Goal: Task Accomplishment & Management: Complete application form

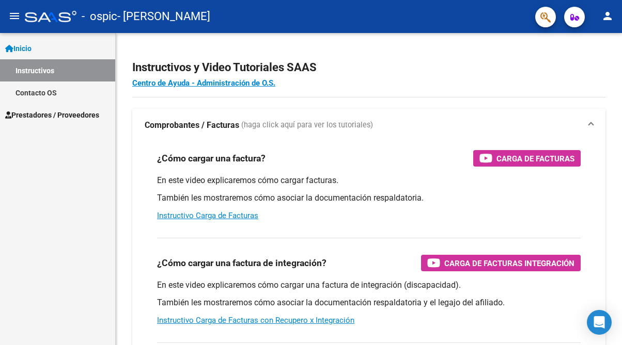
click at [59, 117] on span "Prestadores / Proveedores" at bounding box center [52, 114] width 94 height 11
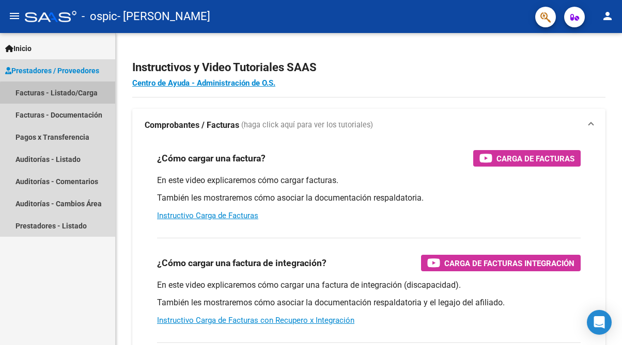
click at [60, 94] on link "Facturas - Listado/Carga" at bounding box center [57, 93] width 115 height 22
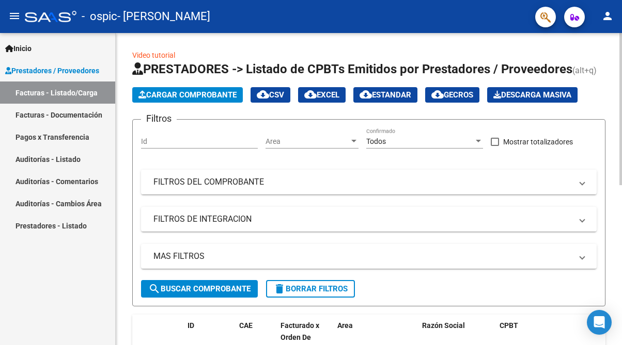
click at [174, 94] on span "Cargar Comprobante" at bounding box center [187, 94] width 98 height 9
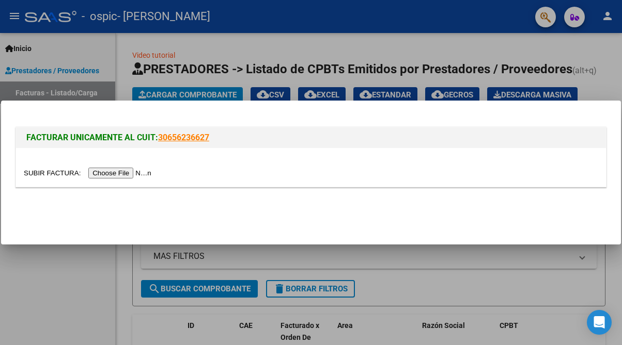
click at [86, 174] on input "file" at bounding box center [89, 173] width 131 height 11
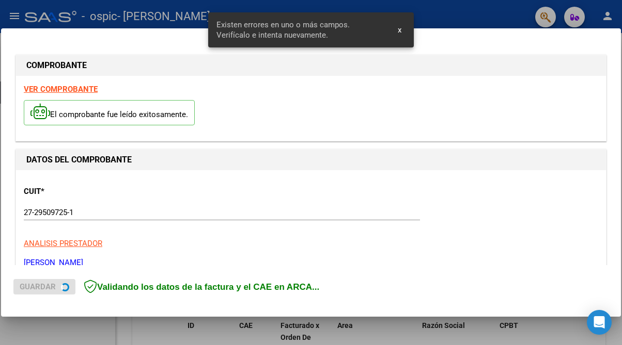
scroll to position [226, 0]
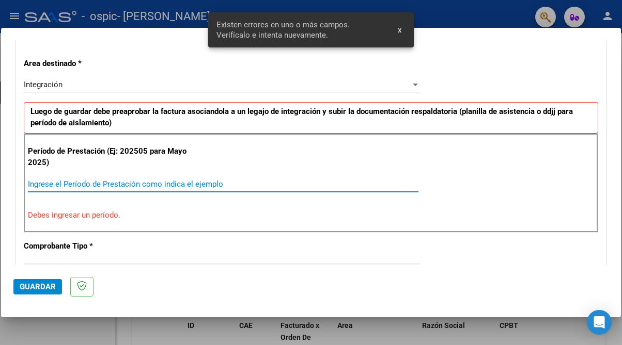
click at [92, 182] on input "Ingrese el Período de Prestación como indica el ejemplo" at bounding box center [223, 184] width 390 height 9
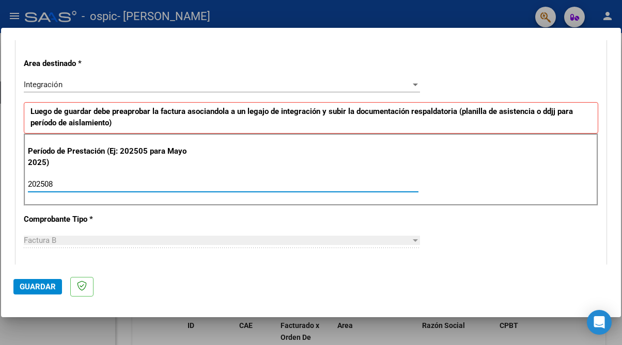
type input "202508"
click at [137, 226] on div "CUIT * 27-29509725-1 Ingresar CUIT ANALISIS PRESTADOR [PERSON_NAME] [PERSON_NAM…" at bounding box center [311, 331] width 590 height 777
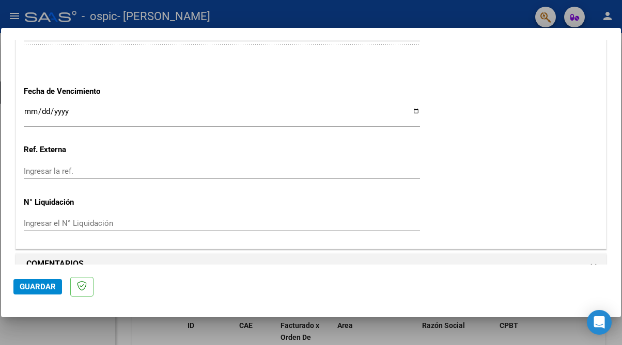
scroll to position [697, 0]
click at [38, 288] on span "Guardar" at bounding box center [38, 286] width 36 height 9
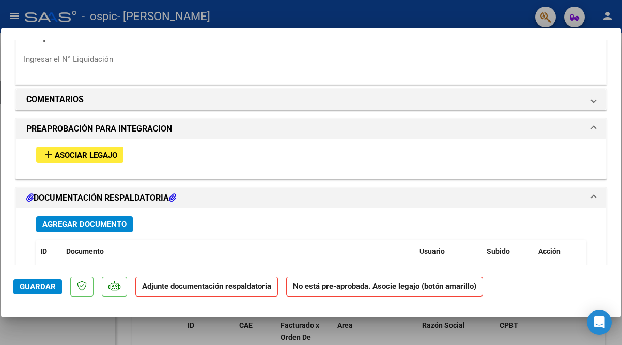
scroll to position [853, 0]
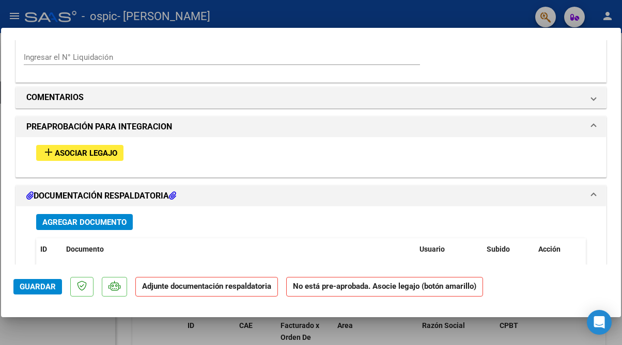
click at [95, 149] on span "Asociar Legajo" at bounding box center [86, 153] width 62 height 9
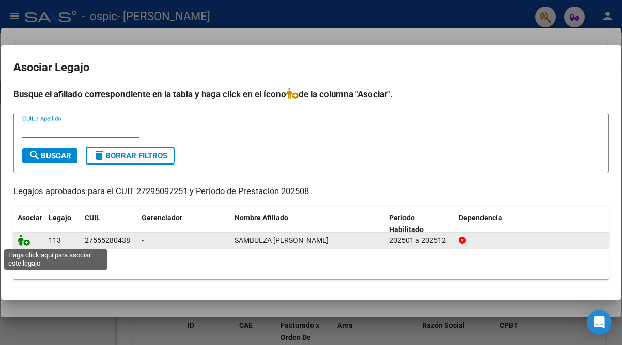
click at [24, 242] on icon at bounding box center [24, 240] width 12 height 11
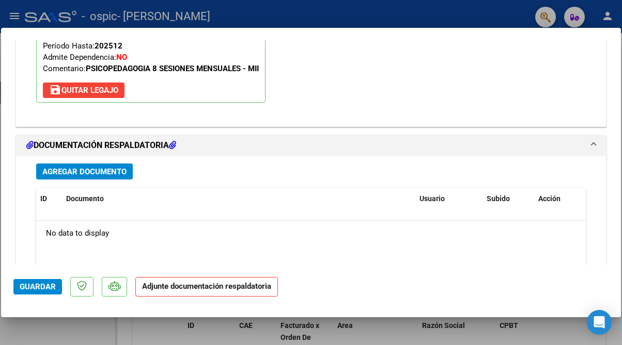
scroll to position [1066, 0]
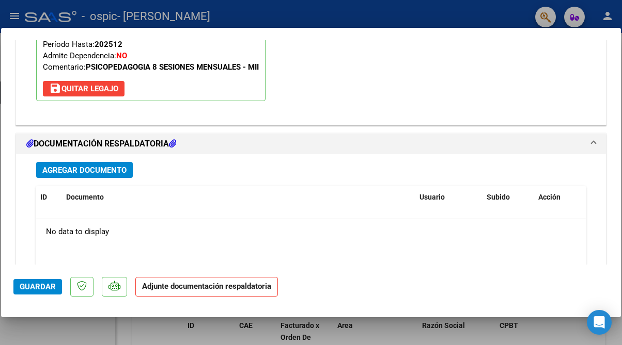
click at [92, 166] on span "Agregar Documento" at bounding box center [84, 170] width 84 height 9
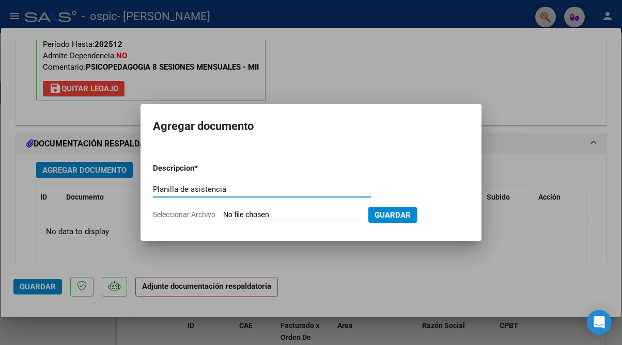
type input "Planilla de asistencia"
click at [275, 212] on input "Seleccionar Archivo" at bounding box center [291, 216] width 137 height 10
type input "C:\fakepath\Cata [DATE].pdf"
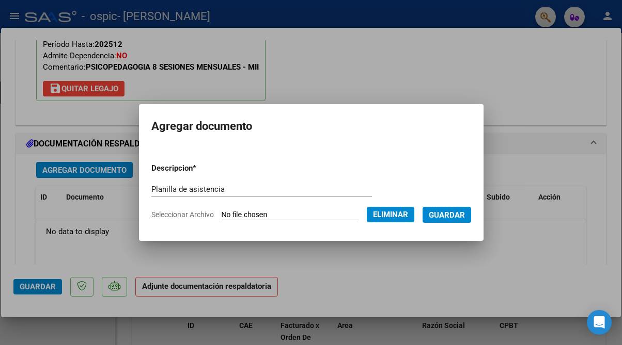
click at [457, 214] on span "Guardar" at bounding box center [447, 215] width 36 height 9
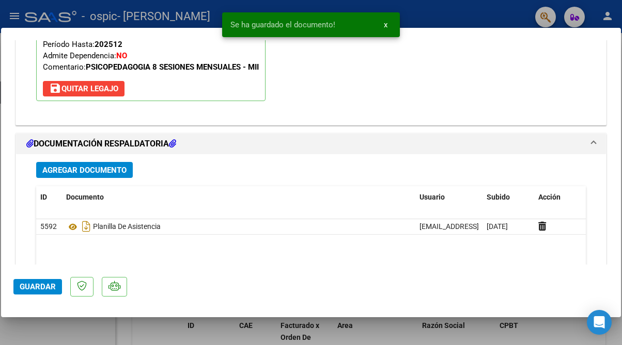
click at [107, 166] on span "Agregar Documento" at bounding box center [84, 170] width 84 height 9
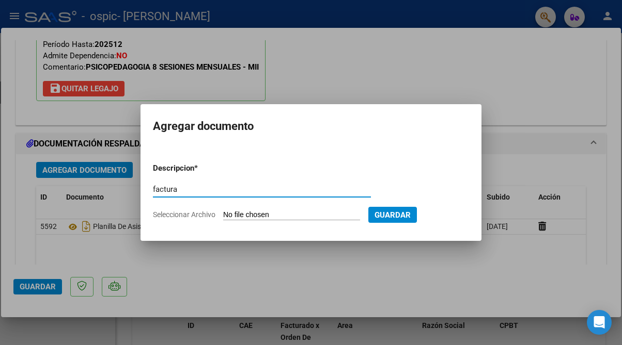
type input "factura"
click at [269, 213] on input "Seleccionar Archivo" at bounding box center [291, 216] width 137 height 10
type input "C:\fakepath\27295097251_006_00005_00000760 [PERSON_NAME] [DATE].pdf"
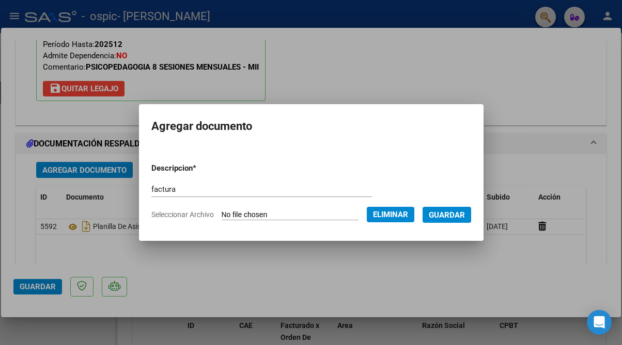
click at [447, 215] on span "Guardar" at bounding box center [447, 215] width 36 height 9
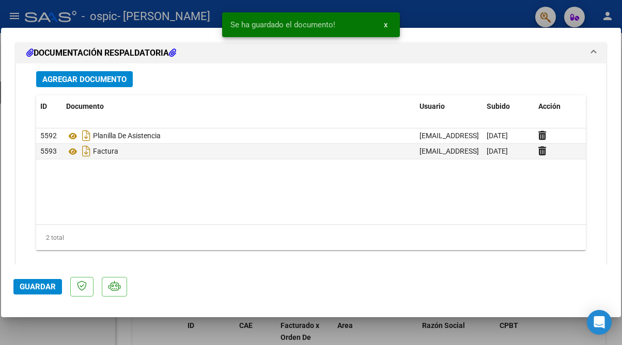
scroll to position [1156, 0]
click at [35, 287] on span "Guardar" at bounding box center [38, 286] width 36 height 9
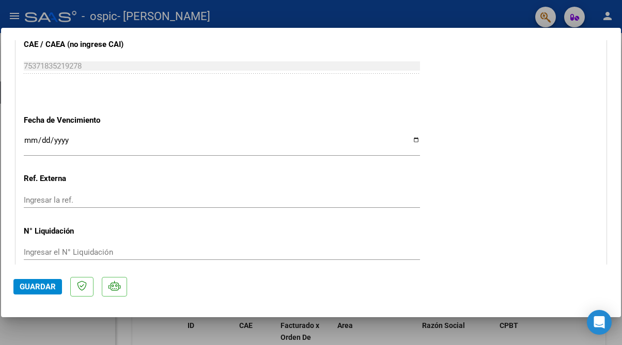
scroll to position [679, 0]
